Goal: Contribute content: Add original content to the website for others to see

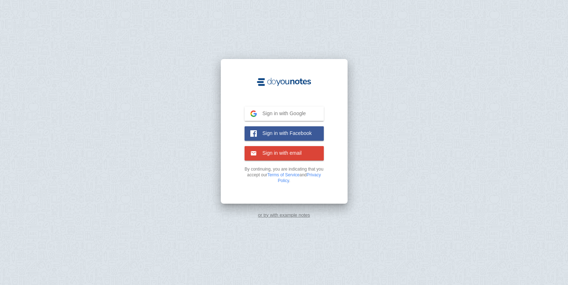
click at [285, 155] on span "Sign in with email" at bounding box center [279, 153] width 45 height 6
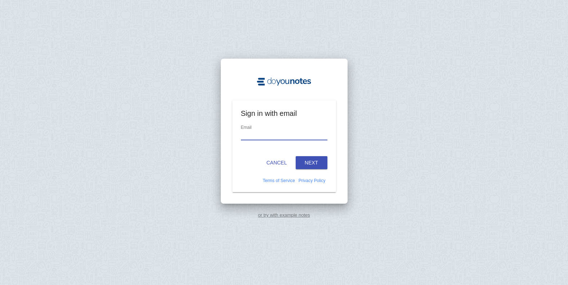
click at [284, 134] on input "email" at bounding box center [284, 136] width 87 height 10
type input "[EMAIL_ADDRESS][DOMAIN_NAME]"
click at [307, 164] on button "Next" at bounding box center [312, 162] width 32 height 13
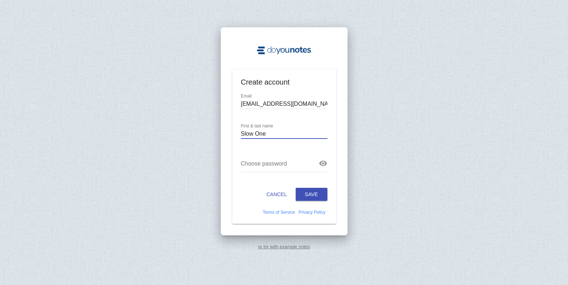
type input "Slow One"
click at [216, 166] on div "or try with example notes" at bounding box center [284, 142] width 568 height 285
click at [296, 152] on div at bounding box center [284, 149] width 87 height 6
click at [306, 194] on button "Save" at bounding box center [312, 194] width 32 height 13
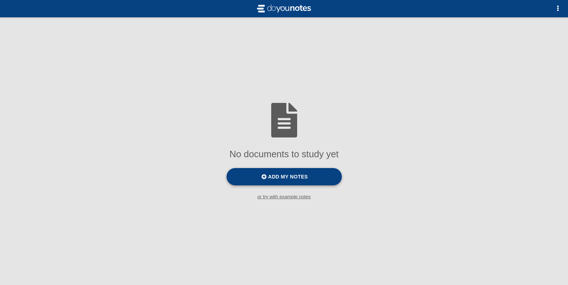
click at [295, 177] on span "Add my notes" at bounding box center [288, 177] width 40 height 6
click at [0, 0] on input "Add my notes" at bounding box center [0, 0] width 0 height 0
